Goal: Information Seeking & Learning: Find specific page/section

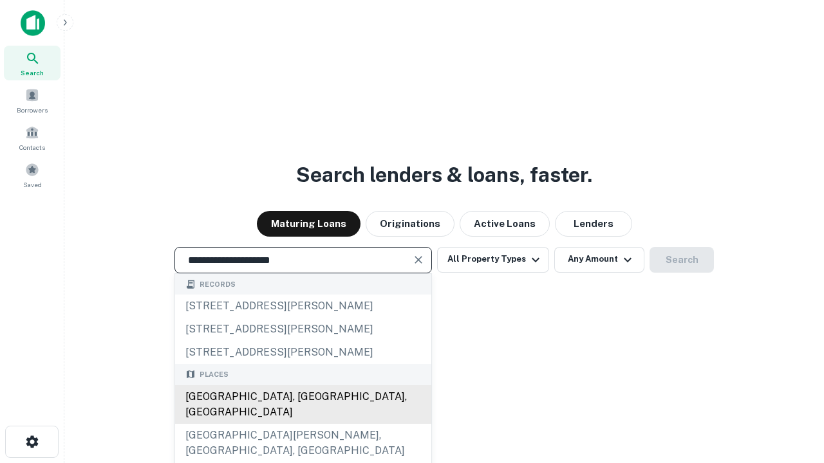
click at [303, 424] on div "[GEOGRAPHIC_DATA], [GEOGRAPHIC_DATA], [GEOGRAPHIC_DATA]" at bounding box center [303, 405] width 256 height 39
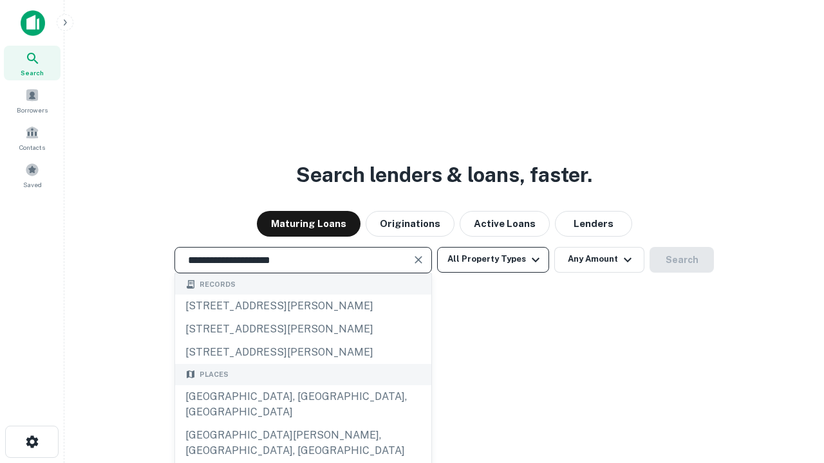
type input "**********"
click at [493, 259] on button "All Property Types" at bounding box center [493, 260] width 112 height 26
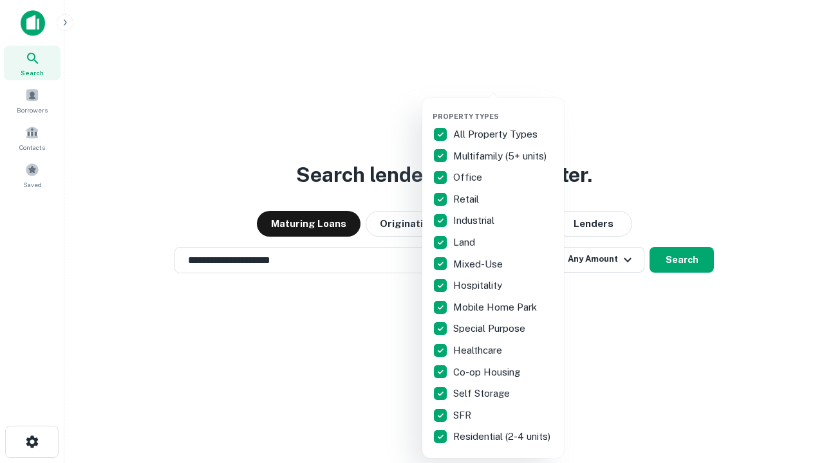
click at [503, 108] on button "button" at bounding box center [504, 108] width 142 height 1
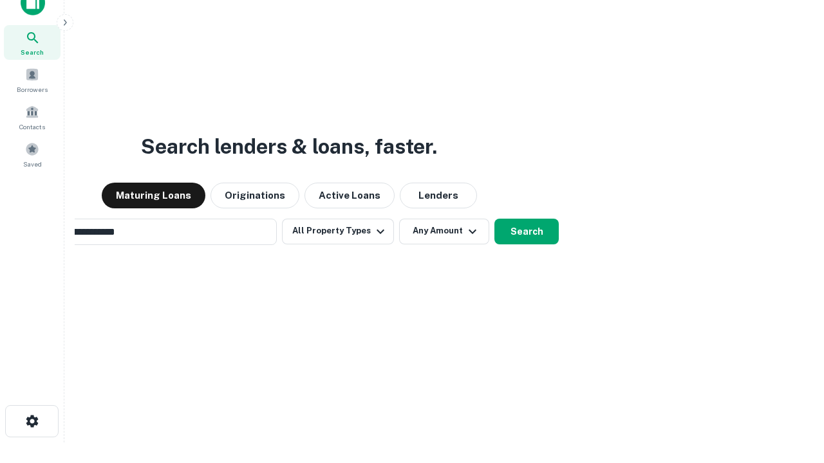
scroll to position [93, 364]
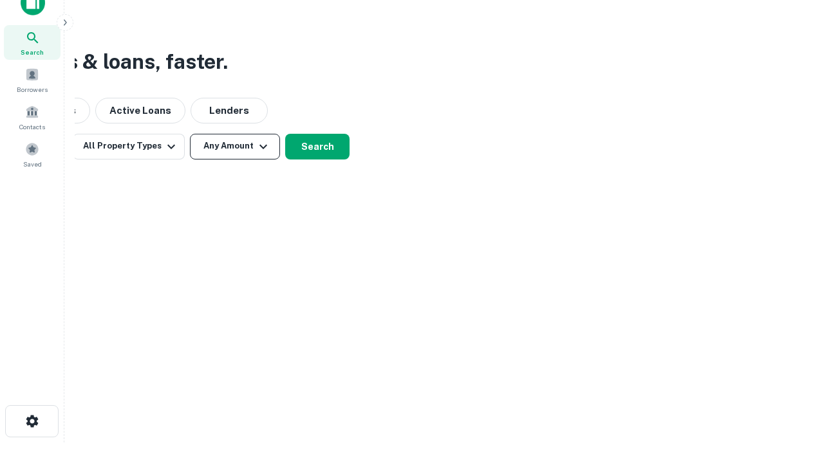
click at [235, 146] on button "Any Amount" at bounding box center [235, 147] width 90 height 26
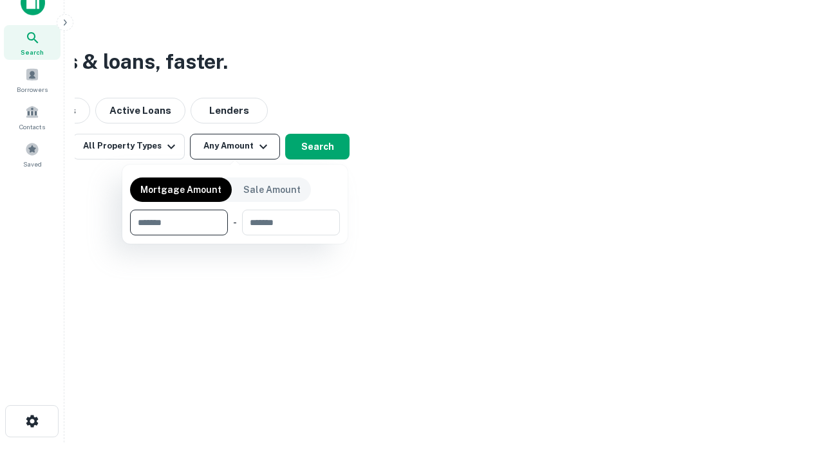
type input "*******"
click at [235, 236] on button "button" at bounding box center [235, 236] width 210 height 1
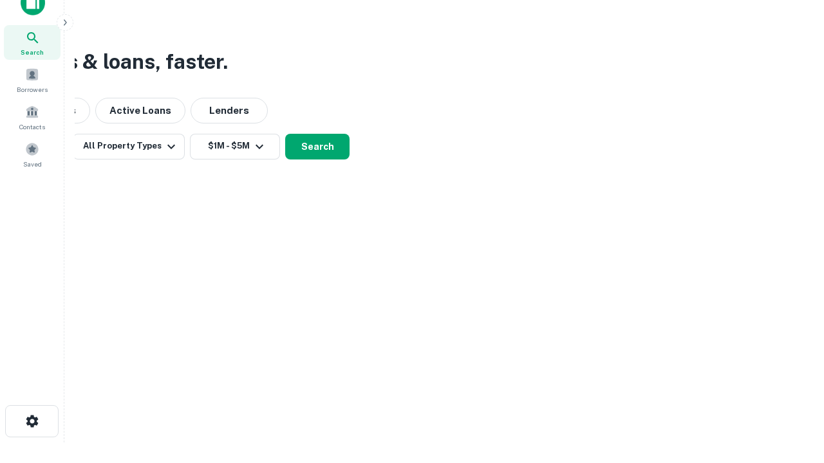
scroll to position [8, 238]
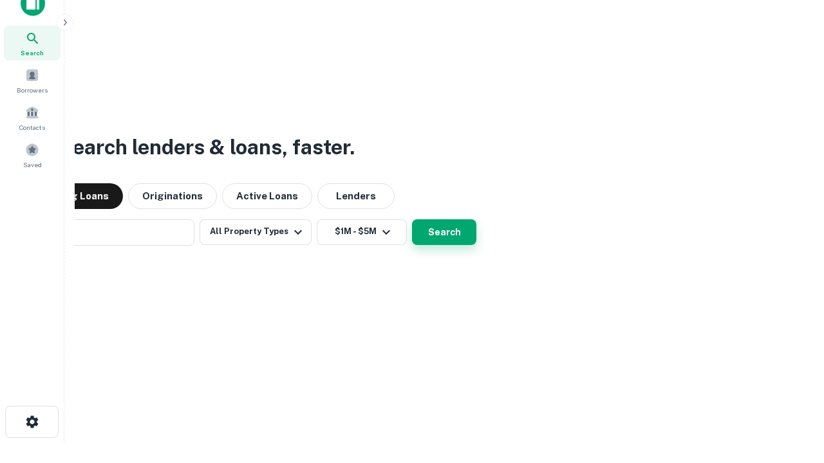
click at [412, 219] on button "Search" at bounding box center [444, 232] width 64 height 26
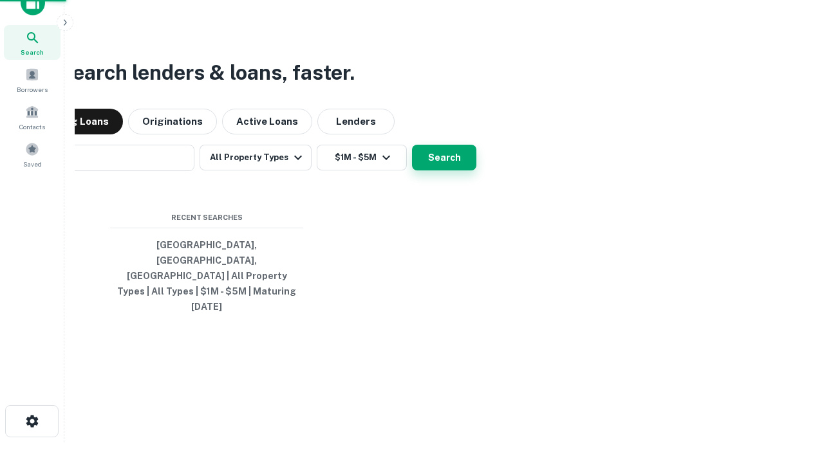
scroll to position [34, 364]
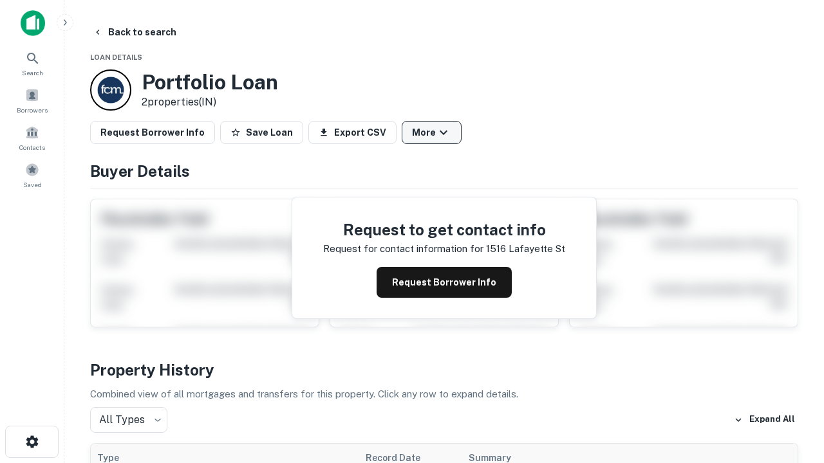
click at [431, 133] on button "More" at bounding box center [432, 132] width 60 height 23
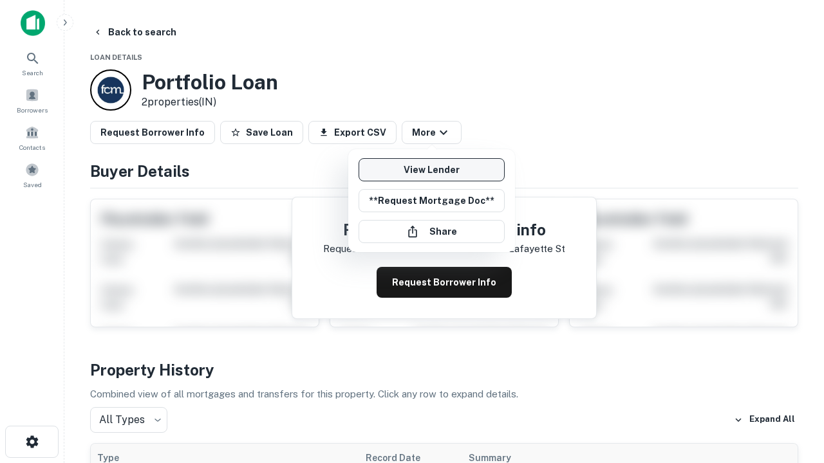
click at [431, 170] on link "View Lender" at bounding box center [432, 169] width 146 height 23
